Goal: Task Accomplishment & Management: Manage account settings

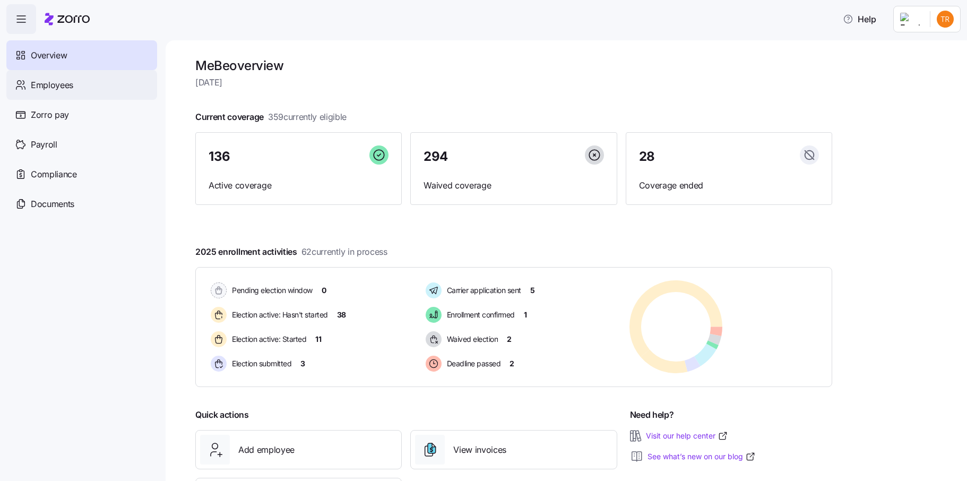
click at [39, 84] on span "Employees" at bounding box center [52, 85] width 42 height 13
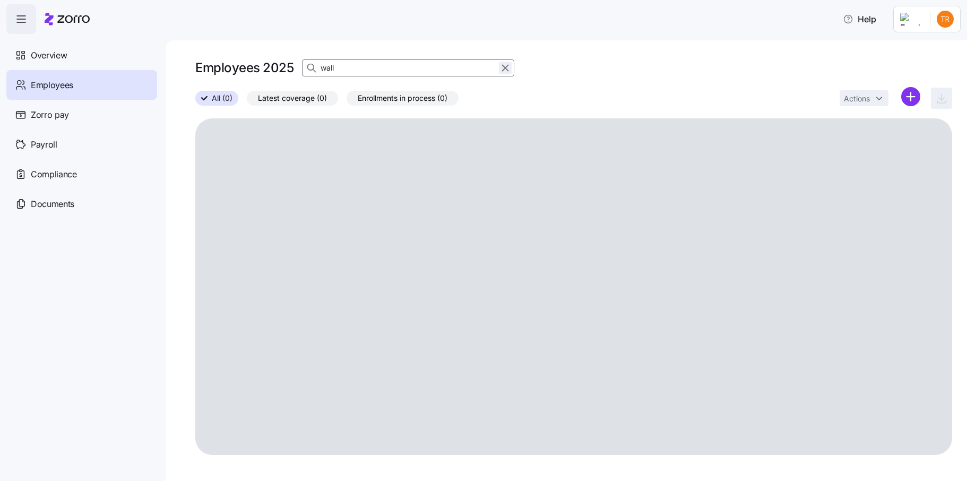
click at [507, 67] on icon "button" at bounding box center [505, 68] width 12 height 13
click at [315, 66] on icon "button" at bounding box center [312, 68] width 11 height 11
type input "[PERSON_NAME]"
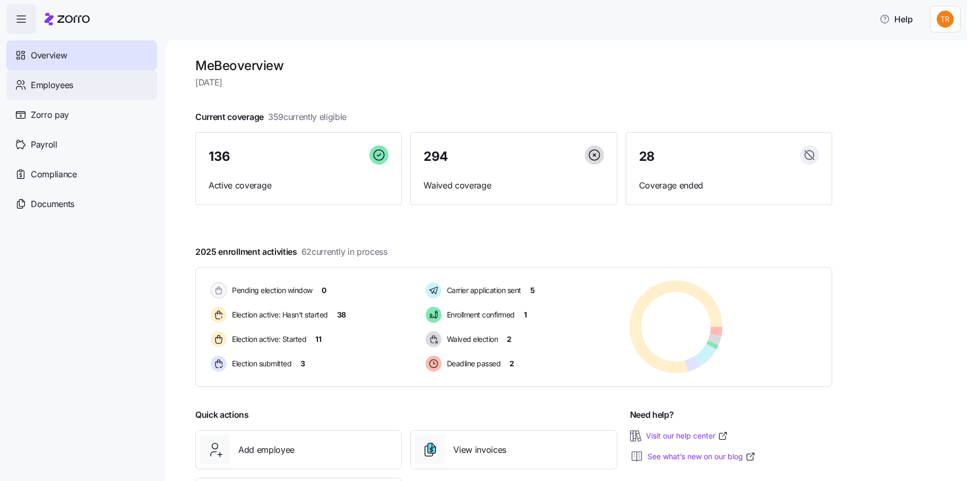
click at [88, 96] on div "Employees" at bounding box center [81, 85] width 151 height 30
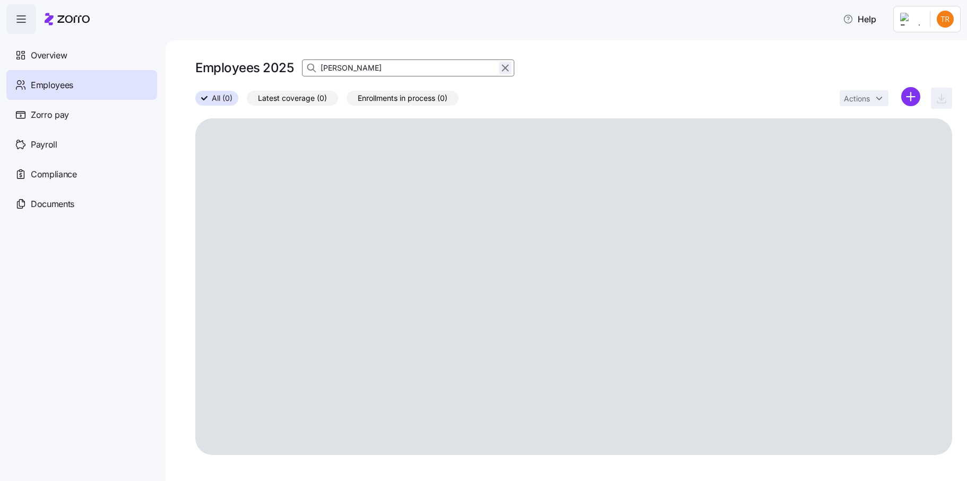
click at [508, 68] on icon "button" at bounding box center [505, 68] width 12 height 13
click at [314, 67] on icon "button" at bounding box center [312, 67] width 6 height 6
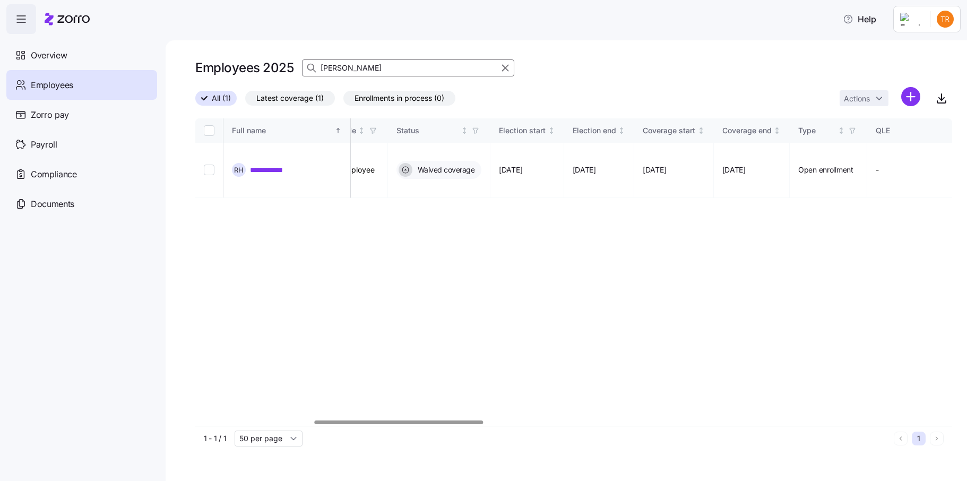
click at [468, 424] on div at bounding box center [399, 422] width 168 height 4
type input "[PERSON_NAME]"
drag, startPoint x: 210, startPoint y: 154, endPoint x: 264, endPoint y: 144, distance: 55.7
click at [210, 165] on input "Select record 1" at bounding box center [209, 170] width 11 height 11
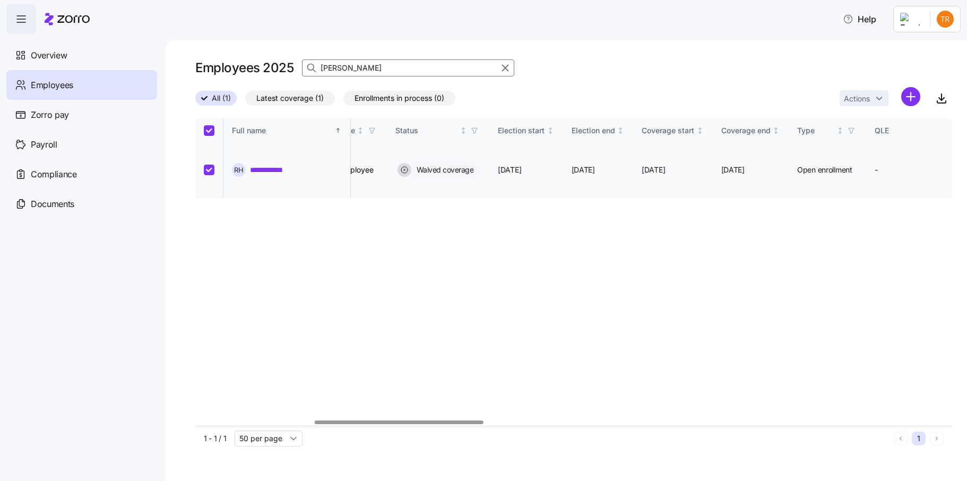
checkbox input "true"
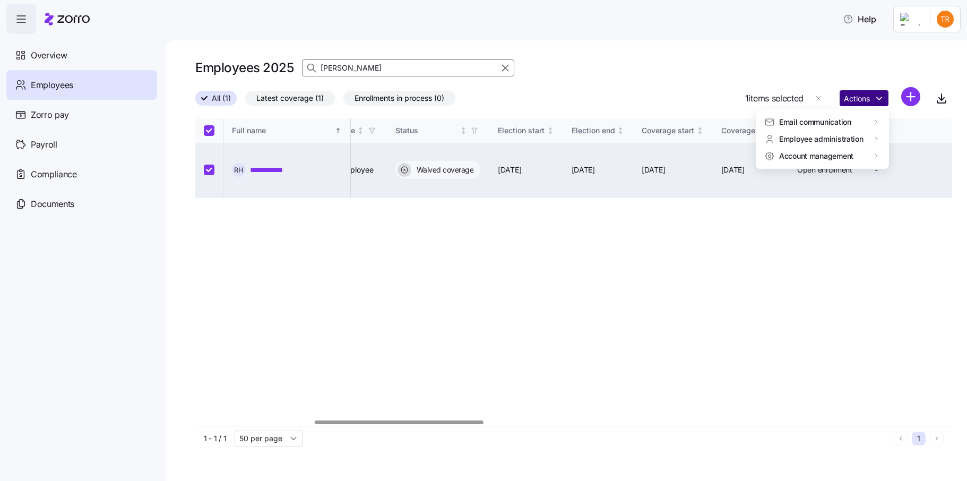
click at [859, 97] on html "**********" at bounding box center [483, 237] width 967 height 474
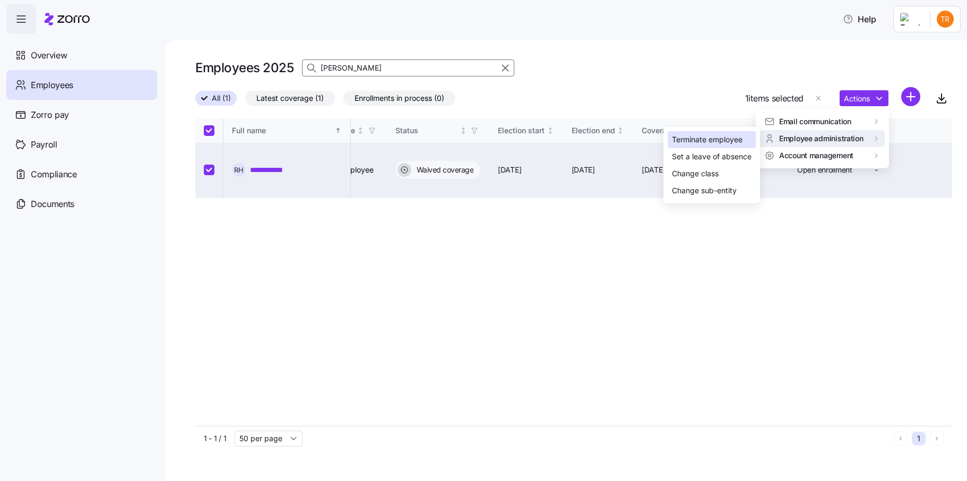
click at [730, 139] on div "Terminate employee" at bounding box center [707, 140] width 71 height 12
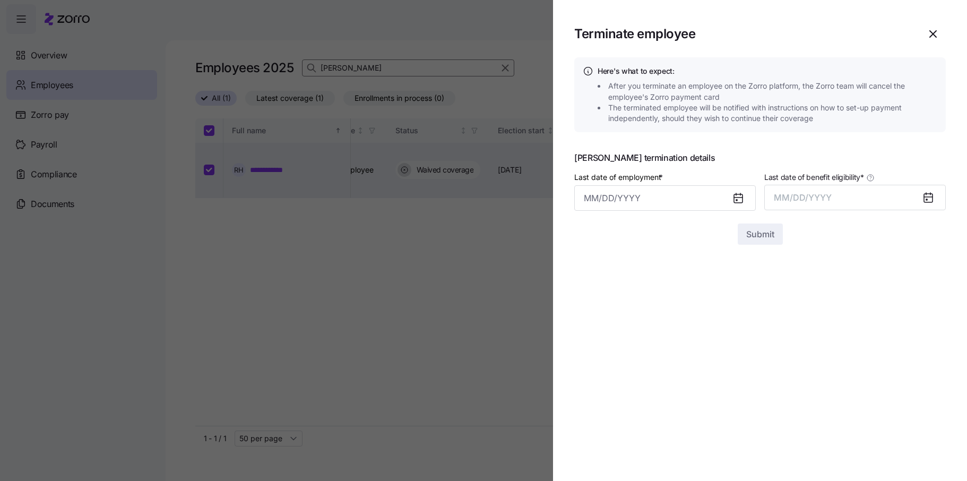
click at [736, 196] on icon at bounding box center [738, 198] width 8 height 8
click at [672, 198] on input "Last date of employment *" at bounding box center [665, 197] width 182 height 25
drag, startPoint x: 703, startPoint y: 313, endPoint x: 765, endPoint y: 264, distance: 79.0
click at [703, 313] on button "10" at bounding box center [700, 311] width 25 height 25
type input "[DATE]"
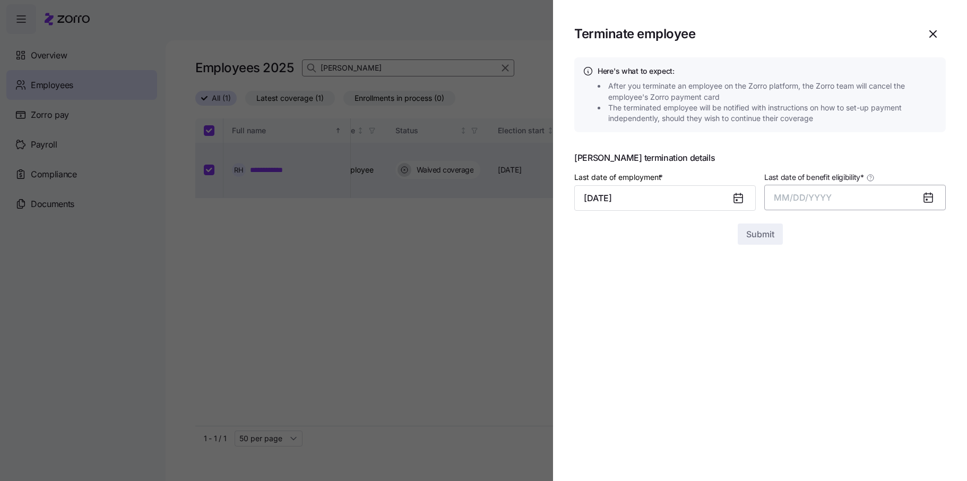
click at [798, 197] on span "MM/DD/YYYY" at bounding box center [803, 197] width 58 height 11
click at [804, 342] on button "Oct" at bounding box center [803, 342] width 61 height 25
click at [747, 239] on span "Submit" at bounding box center [760, 234] width 28 height 13
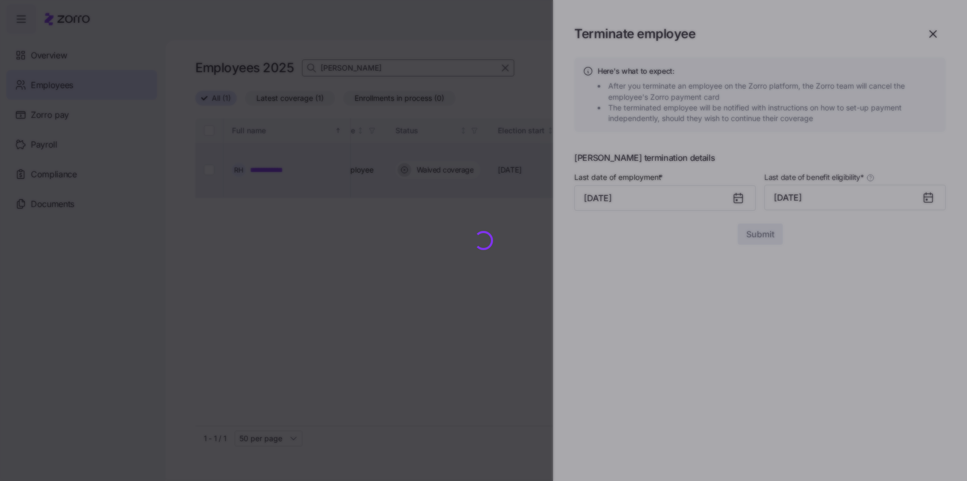
checkbox input "false"
